Goal: Task Accomplishment & Management: Use online tool/utility

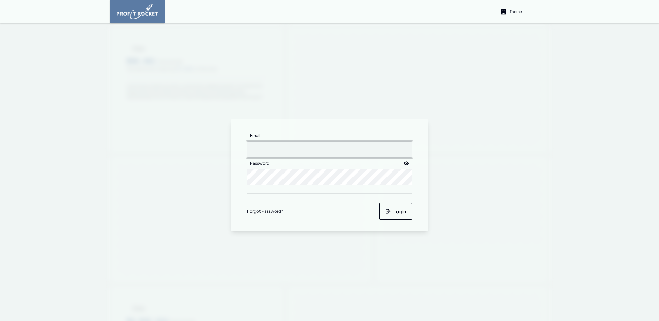
click at [278, 151] on input "Email" at bounding box center [329, 149] width 165 height 16
type input "matthewj+seaharvest@m2north.com"
click at [402, 209] on button "Login" at bounding box center [395, 211] width 33 height 16
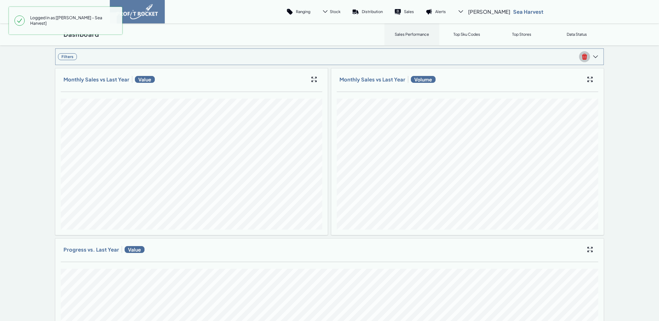
click at [581, 57] on icon at bounding box center [584, 56] width 7 height 7
click at [437, 51] on div at bounding box center [329, 205] width 659 height 321
click at [420, 18] on link "Sales" at bounding box center [404, 11] width 31 height 16
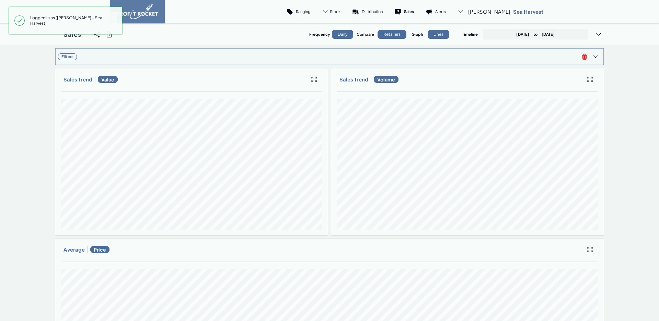
click at [381, 59] on span "Filters" at bounding box center [318, 56] width 521 height 7
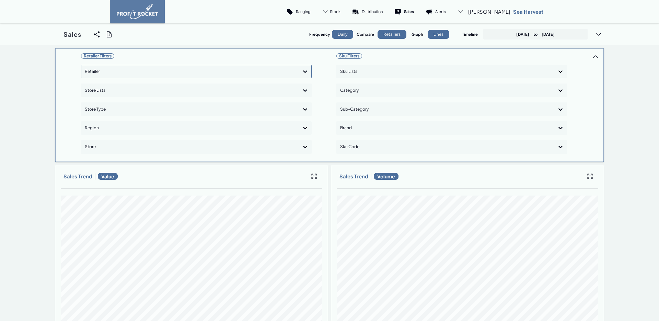
click at [102, 72] on div at bounding box center [190, 72] width 211 height 10
click at [111, 100] on div "Shoprite Checkers" at bounding box center [196, 103] width 225 height 12
click at [122, 145] on div "Retailer Filters Shoprite Checkers Store Lists Store Type Region Store" at bounding box center [196, 105] width 231 height 108
click at [118, 148] on div at bounding box center [190, 147] width 211 height 10
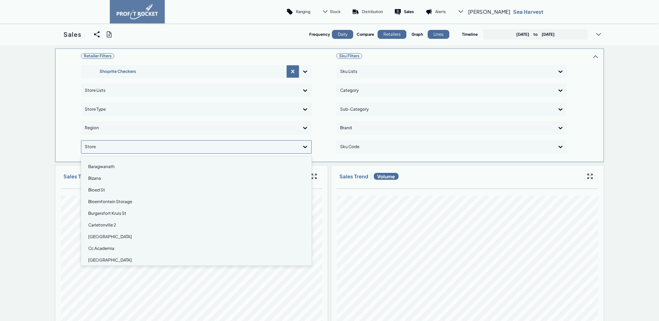
paste input "Cx Whale Coast Mall"
type input "Cx Whale Coast Mall"
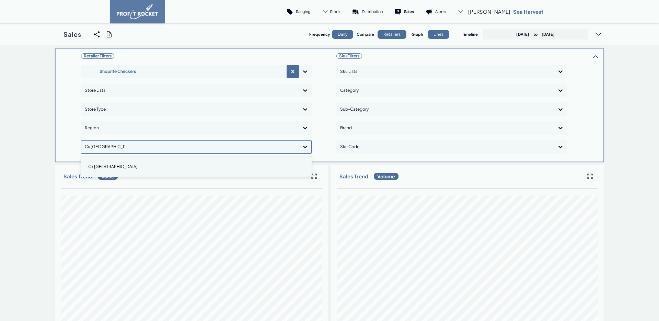
click at [115, 168] on div "Cx Whale Coast Mall" at bounding box center [196, 167] width 225 height 12
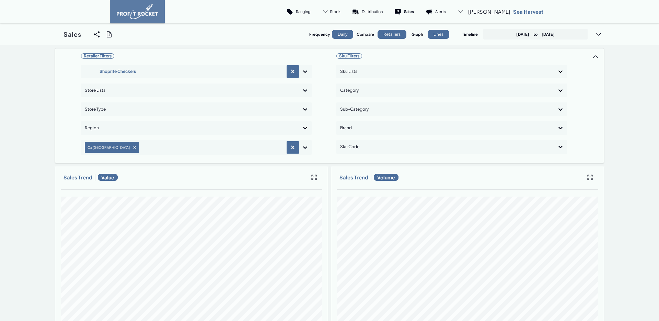
click at [539, 33] on p "May 18th, 2025 to August 18th, 2025" at bounding box center [535, 34] width 38 height 5
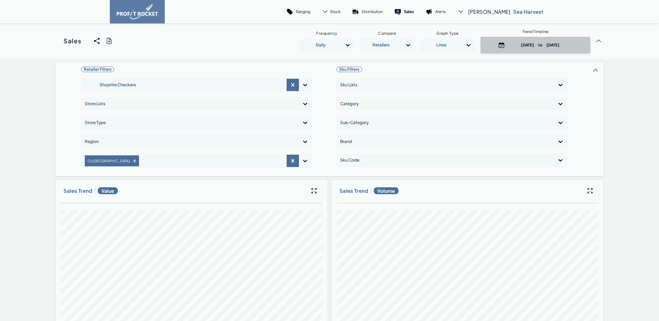
click at [528, 47] on p "May 18th, 2025 to August 18th, 2025" at bounding box center [541, 44] width 66 height 5
select select "7"
select select "2025"
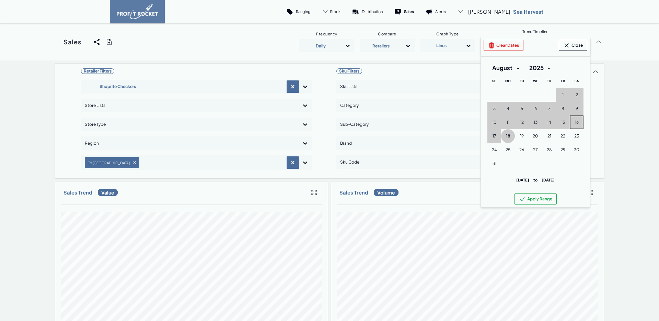
click at [575, 122] on span "16" at bounding box center [577, 121] width 4 height 5
drag, startPoint x: 501, startPoint y: 44, endPoint x: 554, endPoint y: 108, distance: 83.4
click at [501, 44] on button "Clear Dates" at bounding box center [504, 45] width 40 height 11
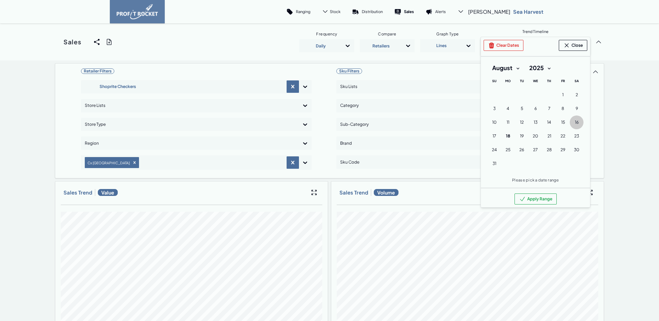
click at [575, 121] on span "16" at bounding box center [577, 121] width 4 height 5
click at [536, 200] on button "Apply Range" at bounding box center [536, 198] width 42 height 11
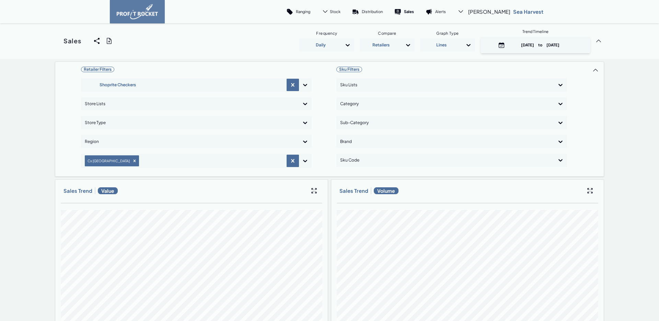
click at [112, 41] on div "Sales Share View We'll email you as well as your recipients a link to the view …" at bounding box center [329, 40] width 549 height 35
click at [110, 42] on icon at bounding box center [109, 40] width 7 height 7
click at [55, 41] on input "checkbox" at bounding box center [55, 41] width 0 height 0
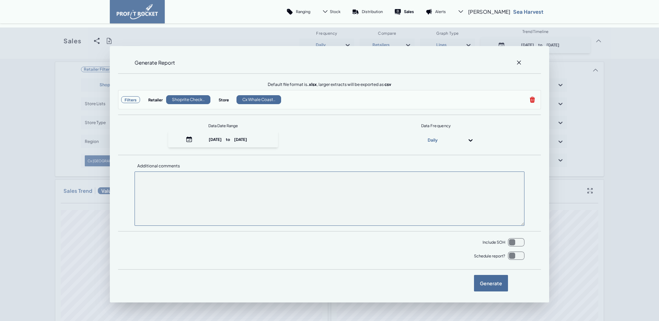
click at [517, 259] on input "checkbox" at bounding box center [516, 255] width 16 height 8
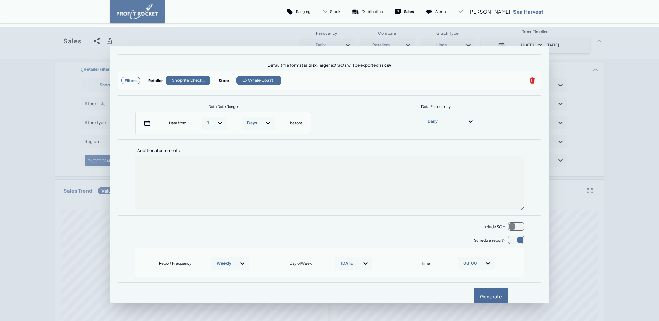
scroll to position [32, 0]
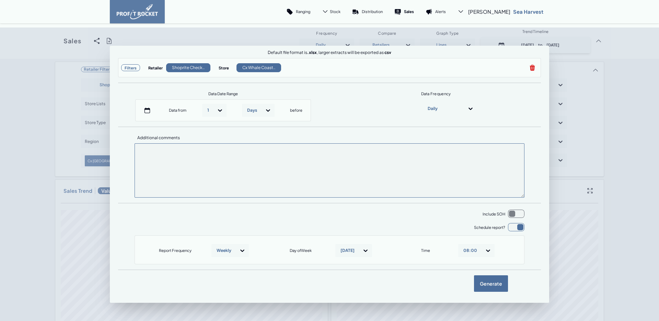
click at [513, 228] on input "checkbox" at bounding box center [516, 227] width 16 height 8
checkbox input "false"
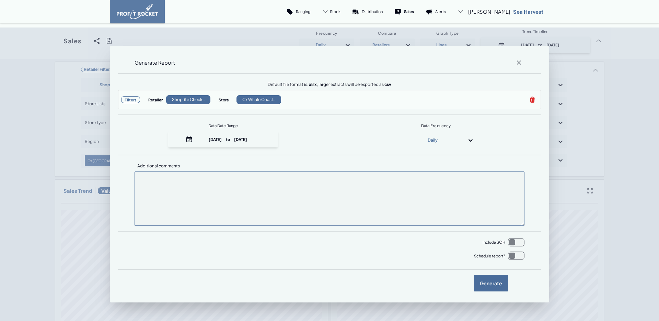
scroll to position [0, 0]
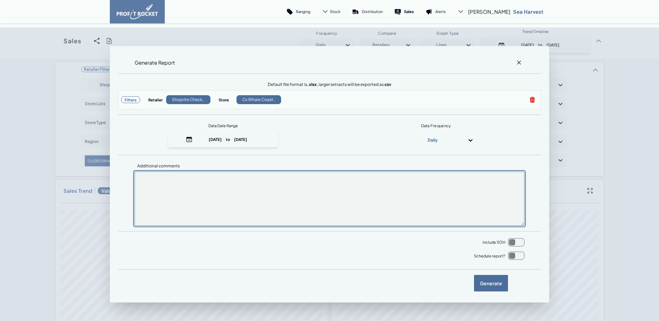
click at [509, 210] on textarea at bounding box center [330, 198] width 390 height 54
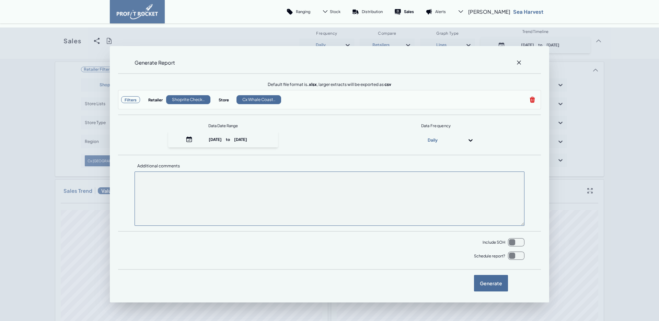
click at [514, 241] on input "checkbox" at bounding box center [516, 242] width 16 height 8
checkbox input "true"
click at [490, 285] on label "Generate" at bounding box center [491, 283] width 34 height 16
click at [55, 41] on input "checkbox" at bounding box center [55, 41] width 0 height 0
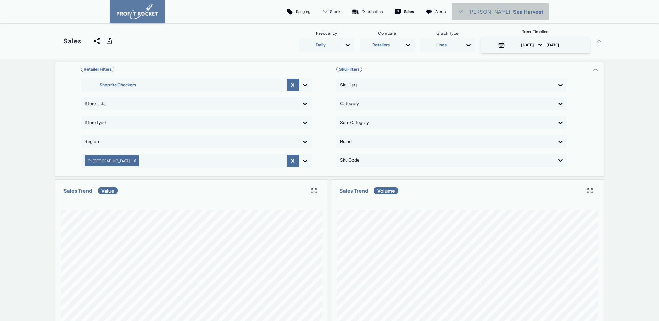
click at [492, 11] on span "[PERSON_NAME]" at bounding box center [489, 11] width 42 height 7
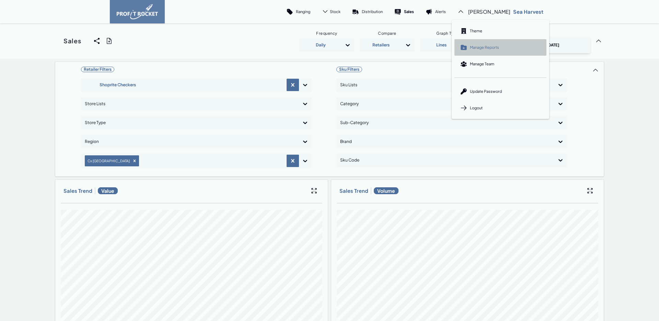
click at [495, 52] on link "Manage Reports" at bounding box center [501, 47] width 92 height 16
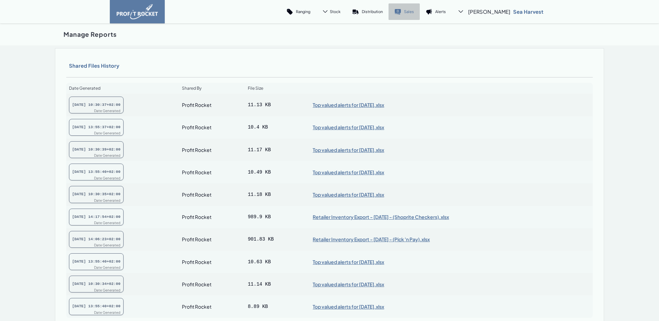
click at [408, 12] on link "Sales" at bounding box center [404, 11] width 31 height 16
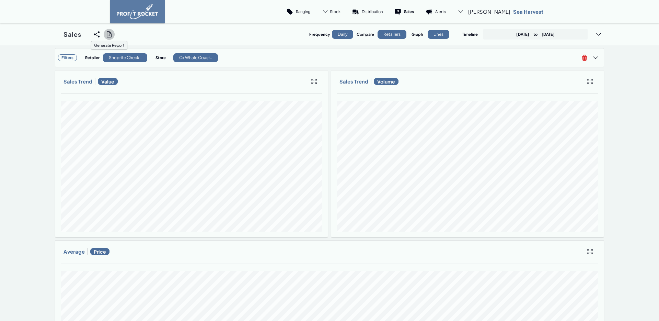
click at [106, 35] on icon at bounding box center [109, 34] width 7 height 7
click at [55, 34] on input "checkbox" at bounding box center [55, 34] width 0 height 0
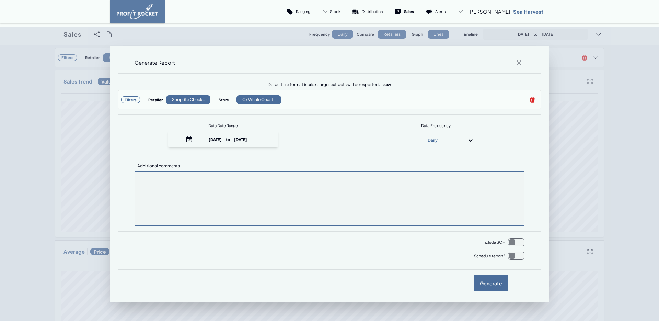
click at [578, 171] on div "Generate Report Default file format is .xlsx , larger extracts will be exported…" at bounding box center [329, 173] width 659 height 293
click at [521, 62] on icon at bounding box center [519, 62] width 7 height 7
click at [55, 34] on input "checkbox" at bounding box center [55, 34] width 0 height 0
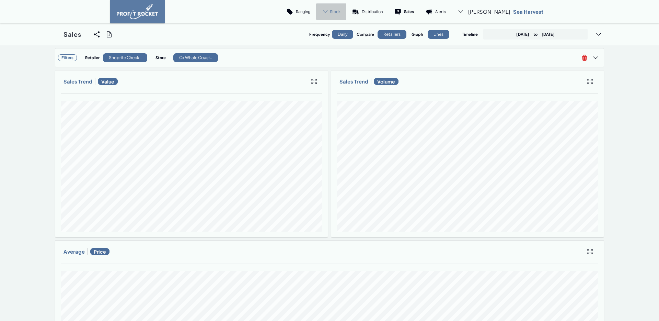
click at [329, 11] on icon at bounding box center [325, 11] width 7 height 7
click at [321, 31] on icon at bounding box center [317, 30] width 7 height 7
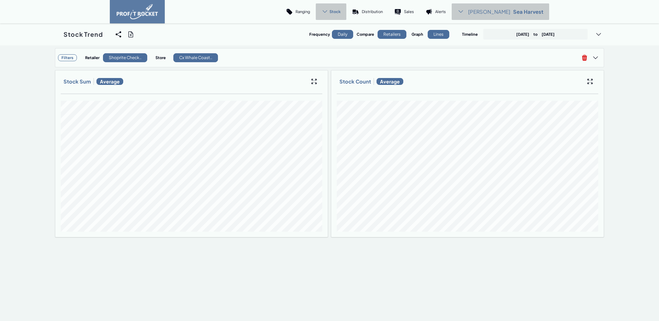
drag, startPoint x: 492, startPoint y: 7, endPoint x: 495, endPoint y: 9, distance: 4.2
click at [492, 7] on div "Matthew Sea Harvest" at bounding box center [500, 11] width 97 height 16
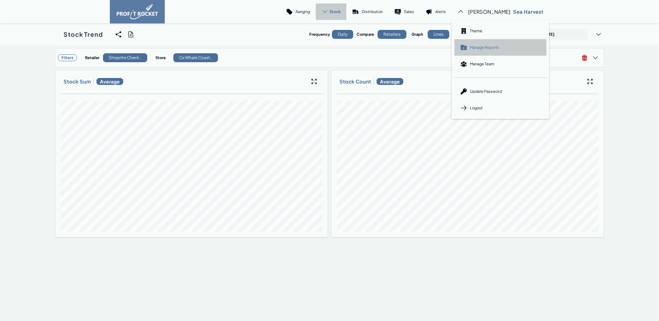
click at [520, 45] on link "Manage Reports" at bounding box center [501, 47] width 92 height 16
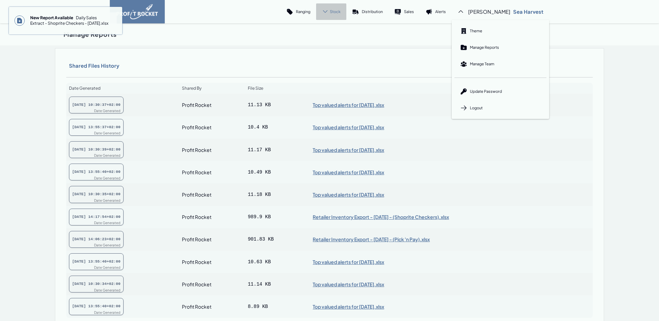
click at [81, 28] on span "New Report Available Daily Sales Extract - Shoprite Checkers - 18 Aug 2025.xlsx" at bounding box center [71, 20] width 92 height 16
